Goal: Find contact information: Find contact information

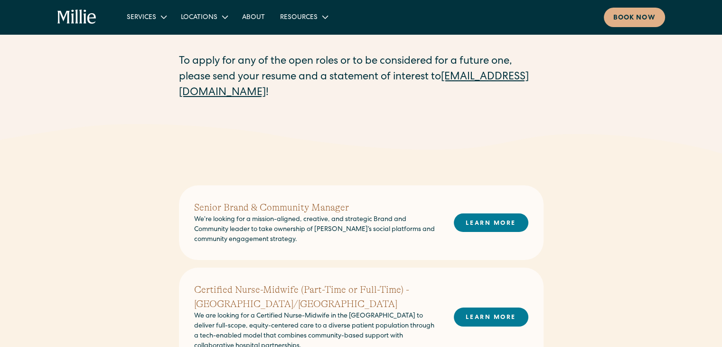
scroll to position [103, 0]
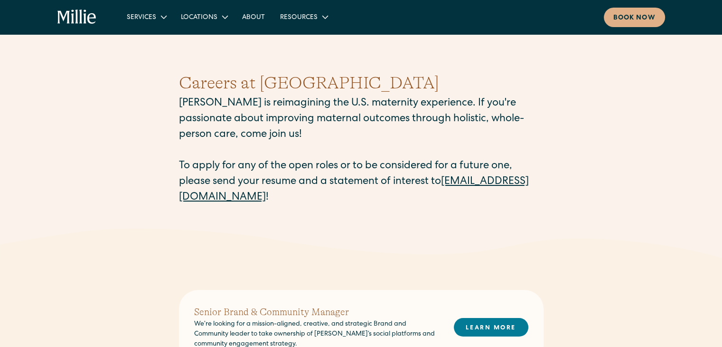
click at [280, 198] on link "[EMAIL_ADDRESS][DOMAIN_NAME]" at bounding box center [354, 190] width 350 height 26
drag, startPoint x: 178, startPoint y: 197, endPoint x: 293, endPoint y: 202, distance: 115.0
click at [293, 202] on div "Careers at [PERSON_NAME] [PERSON_NAME] is reimagining the U.S. maternity experi…" at bounding box center [361, 137] width 722 height 181
copy link "[EMAIL_ADDRESS][DOMAIN_NAME]"
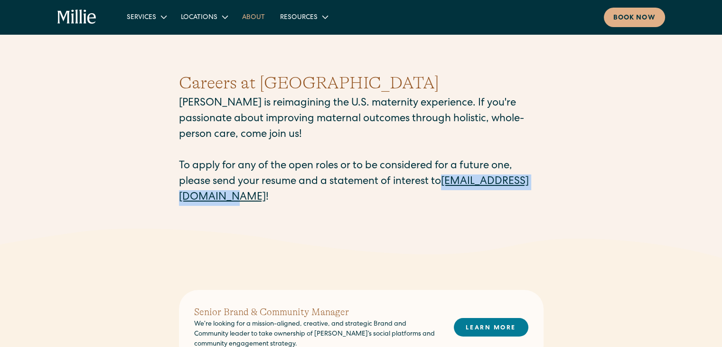
click at [253, 18] on link "About" at bounding box center [254, 17] width 38 height 16
